Goal: Task Accomplishment & Management: Manage account settings

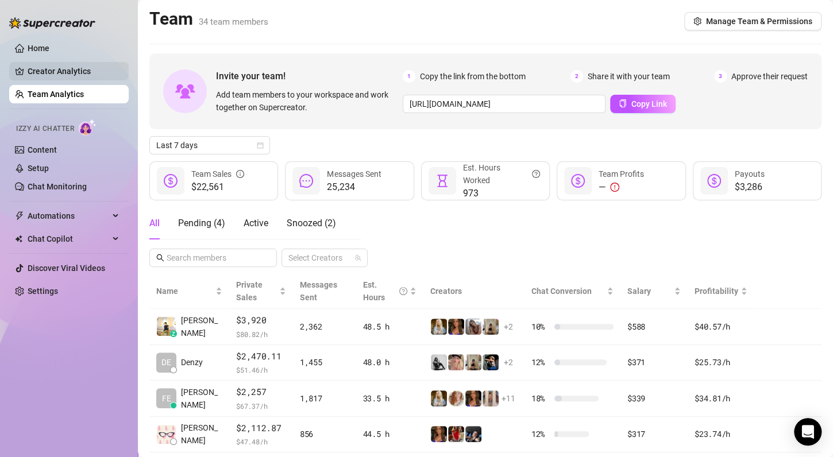
click at [57, 72] on link "Creator Analytics" at bounding box center [74, 71] width 92 height 18
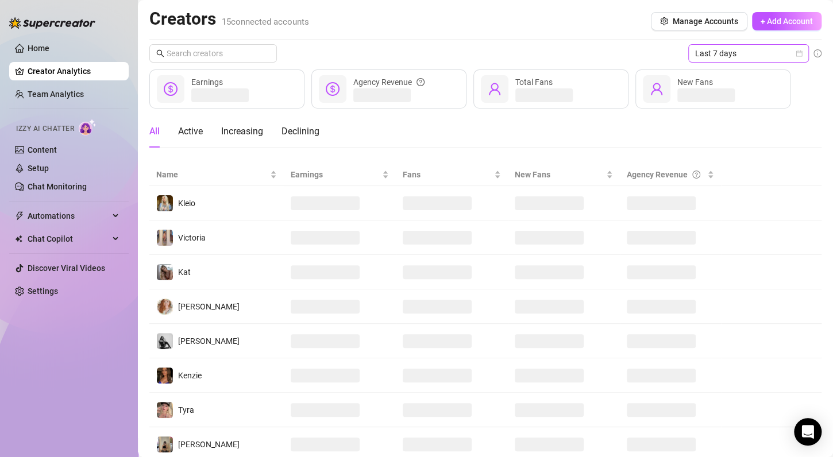
click at [796, 56] on icon "calendar" at bounding box center [799, 54] width 6 height 6
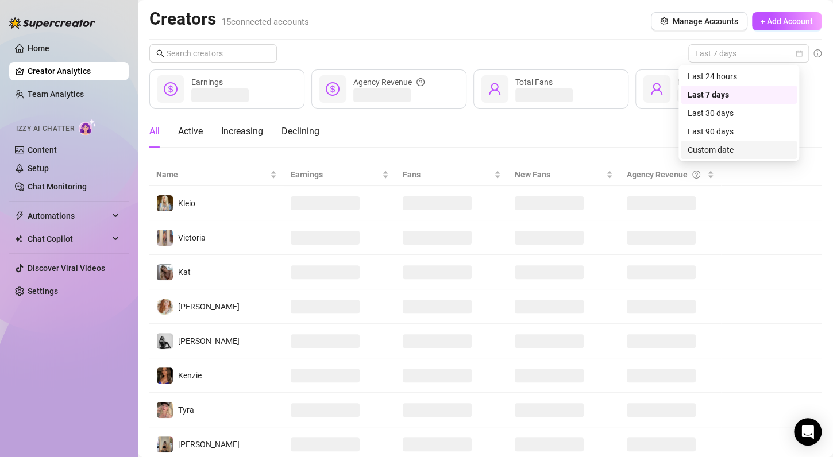
click at [730, 146] on div "Custom date" at bounding box center [738, 150] width 102 height 13
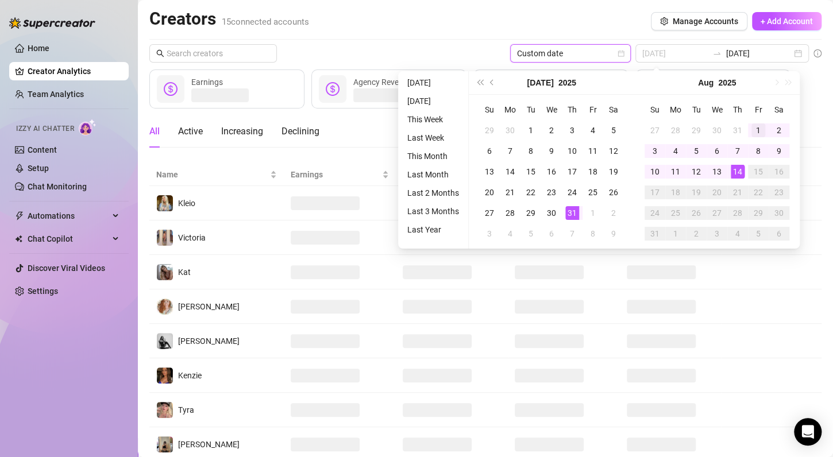
type input "[DATE]"
click at [753, 132] on div "1" at bounding box center [758, 130] width 14 height 14
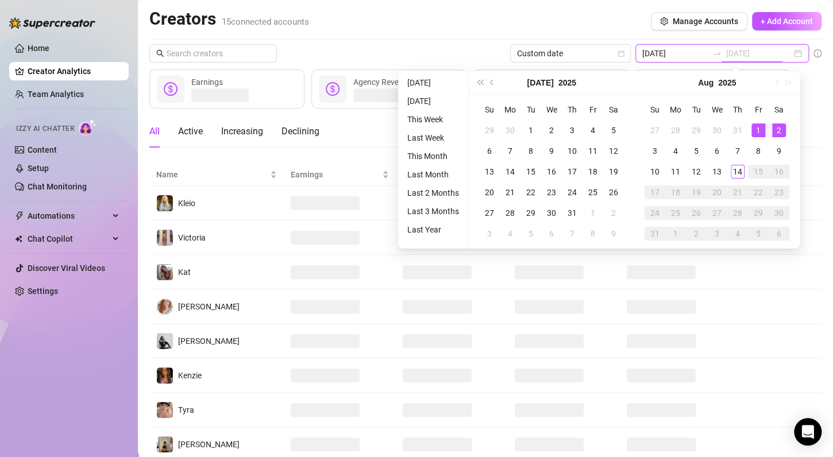
type input "[DATE]"
click at [736, 169] on div "14" at bounding box center [737, 172] width 14 height 14
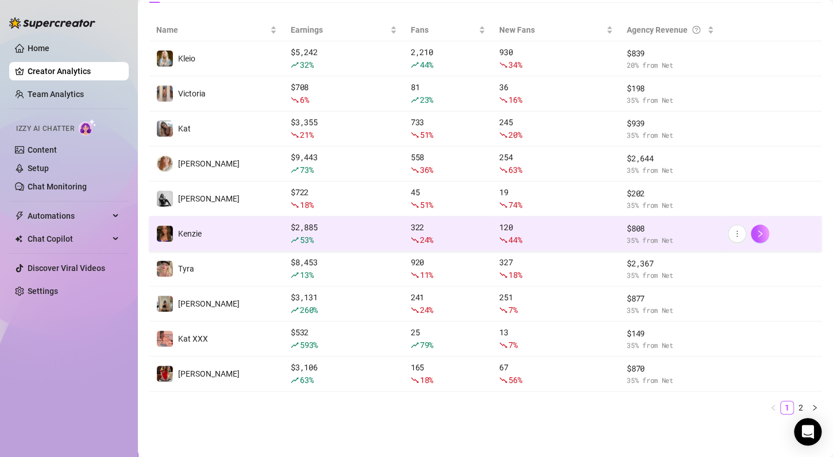
scroll to position [142, 0]
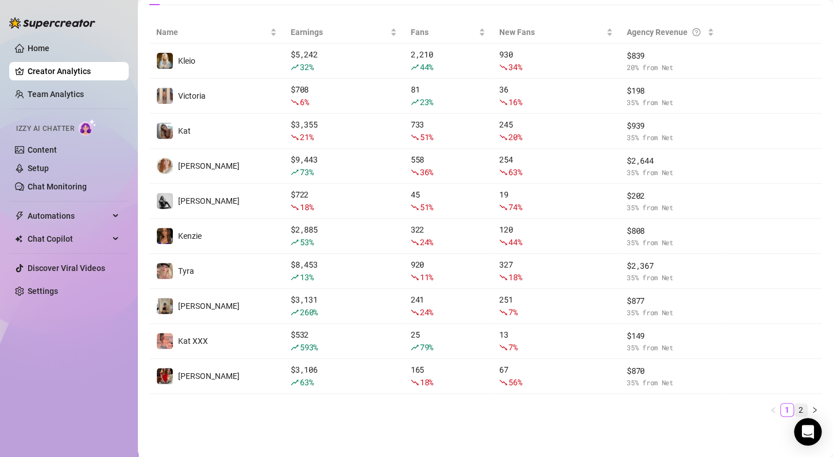
click at [794, 405] on link "2" at bounding box center [800, 410] width 13 height 13
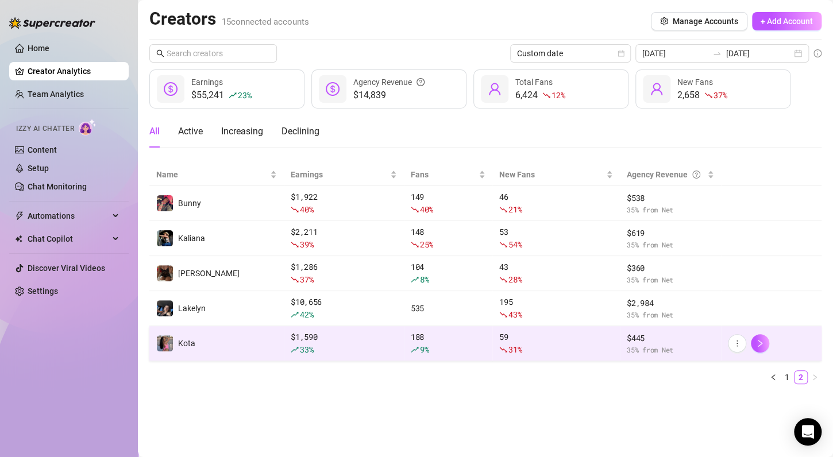
scroll to position [0, 0]
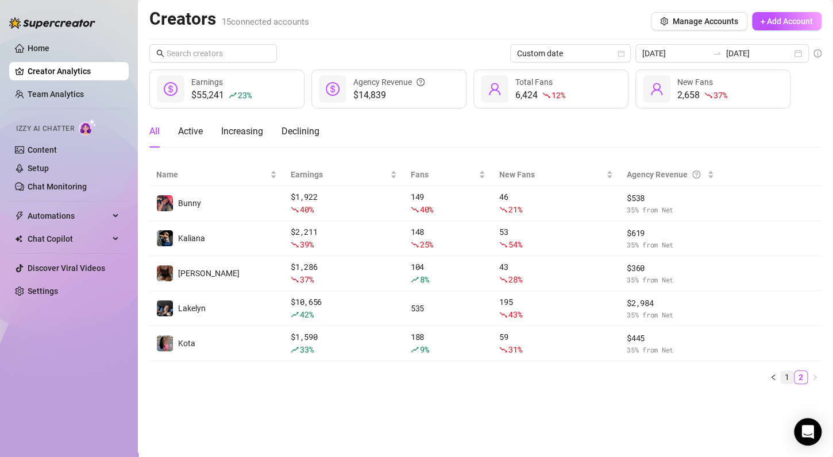
click at [786, 373] on link "1" at bounding box center [786, 377] width 13 height 13
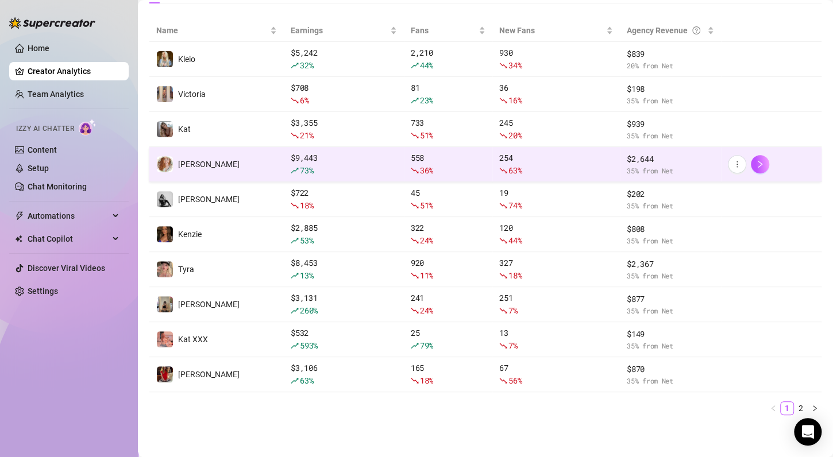
scroll to position [145, 0]
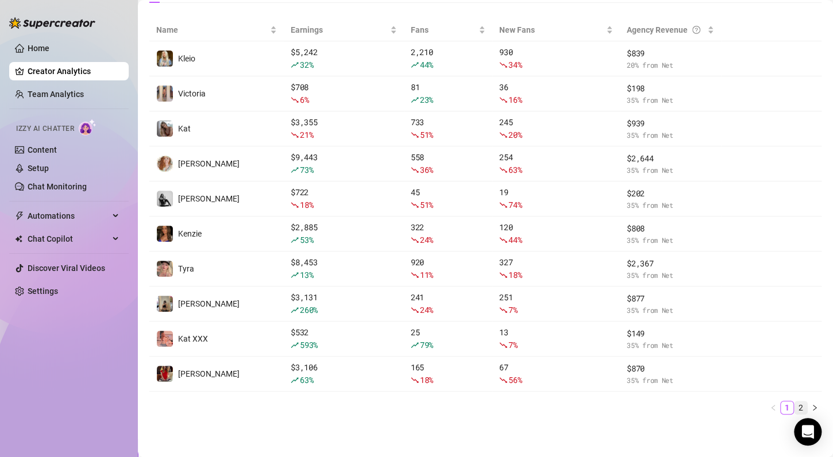
click at [794, 405] on link "2" at bounding box center [800, 407] width 13 height 13
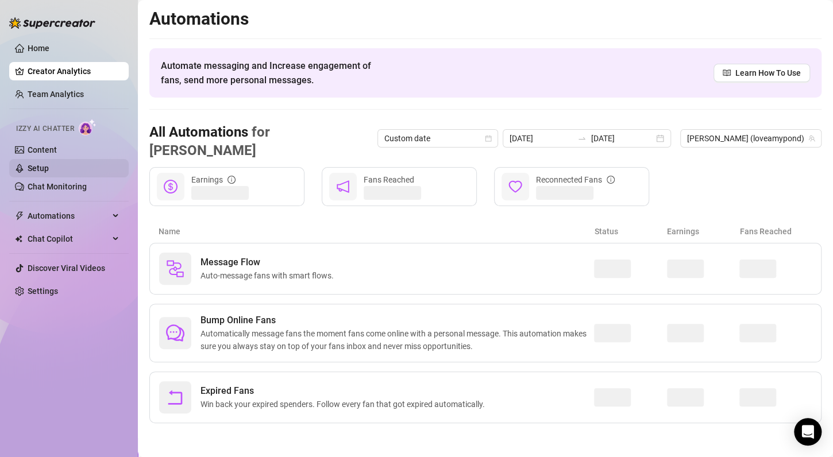
click at [48, 168] on link "Setup" at bounding box center [38, 168] width 21 height 9
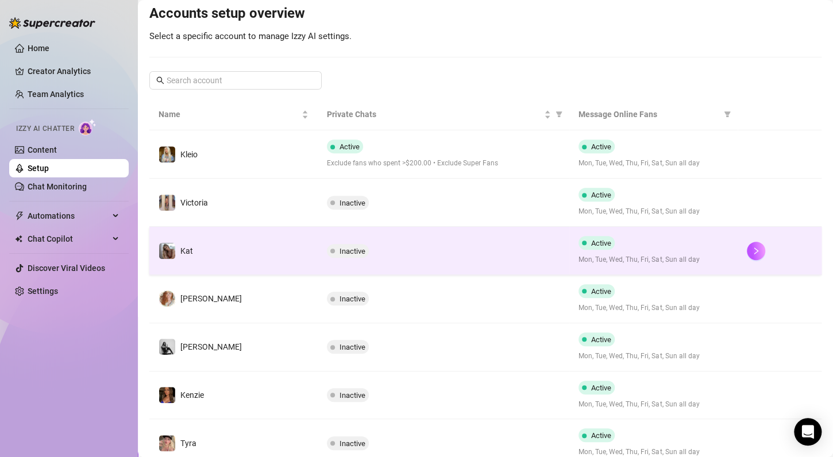
scroll to position [122, 0]
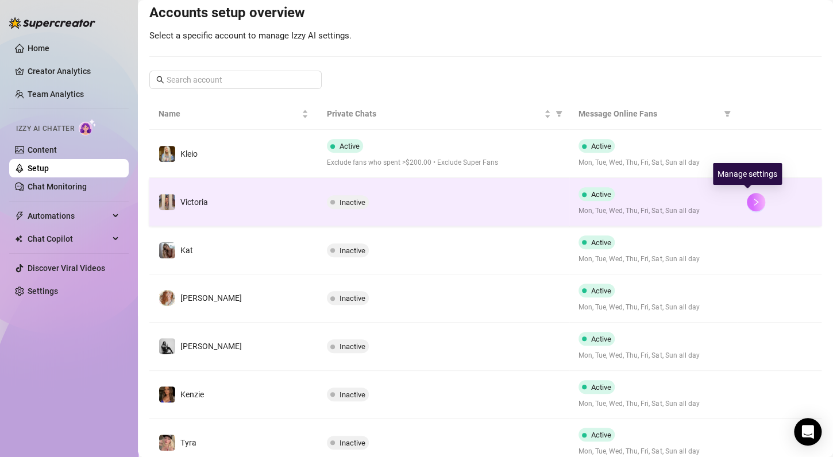
click at [752, 199] on icon "right" at bounding box center [756, 202] width 8 height 8
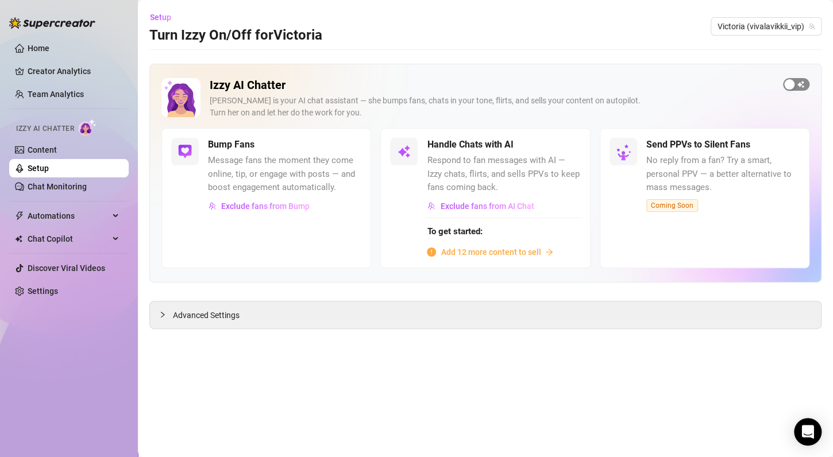
click at [795, 82] on button "button" at bounding box center [796, 84] width 26 height 13
click at [92, 212] on span "Automations" at bounding box center [69, 216] width 82 height 18
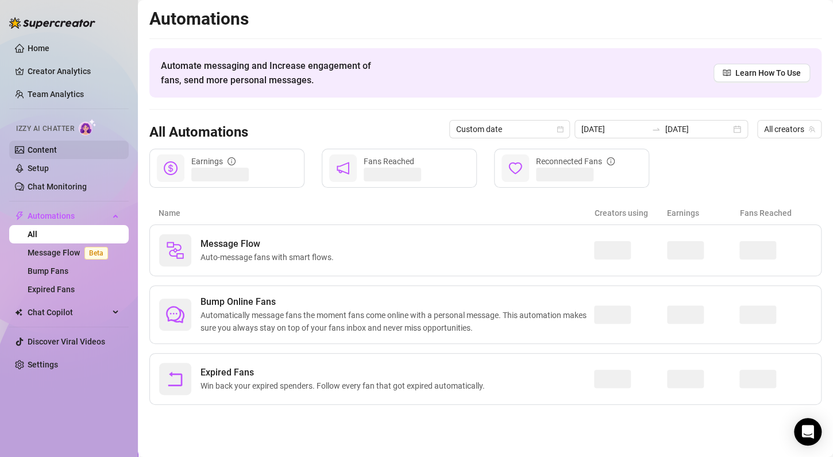
click at [57, 150] on link "Content" at bounding box center [42, 149] width 29 height 9
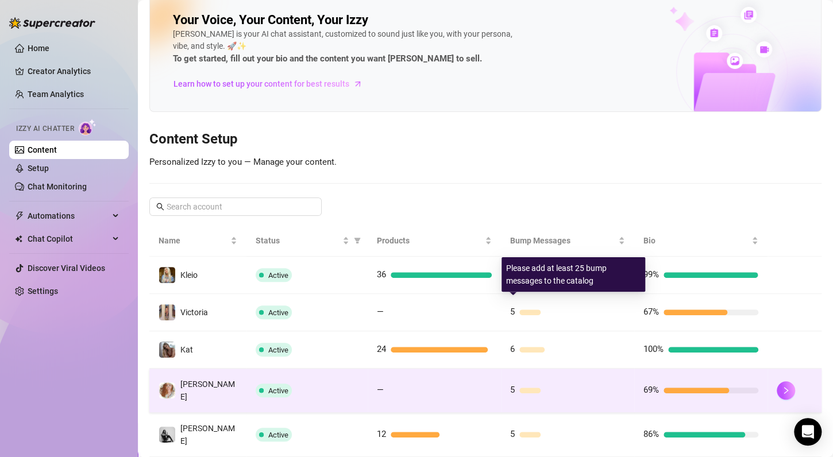
scroll to position [14, 0]
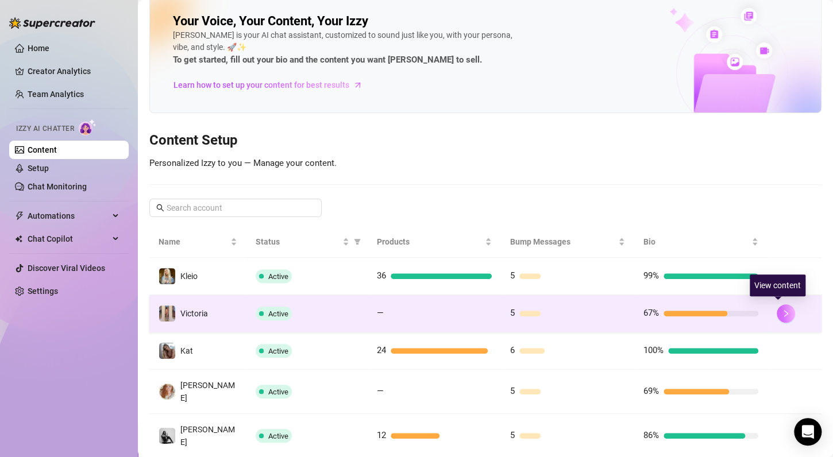
click at [785, 313] on button "button" at bounding box center [785, 313] width 18 height 18
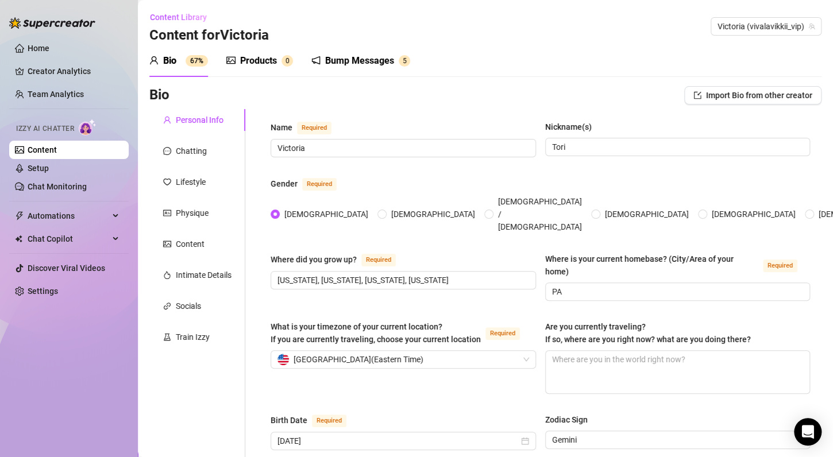
click at [359, 66] on div "Bump Messages" at bounding box center [359, 61] width 69 height 14
